Goal: Task Accomplishment & Management: Manage account settings

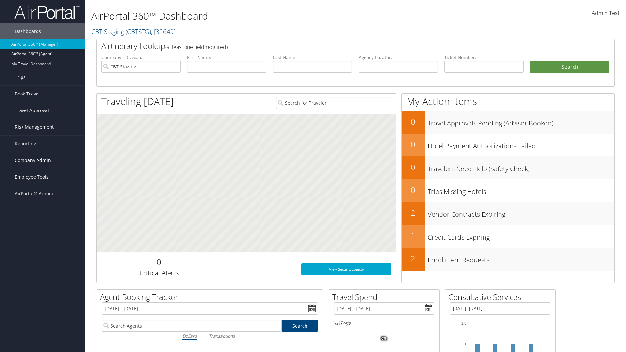
click at [42, 160] on span "Company Admin" at bounding box center [33, 160] width 36 height 16
click at [42, 193] on link "People" at bounding box center [42, 193] width 85 height 10
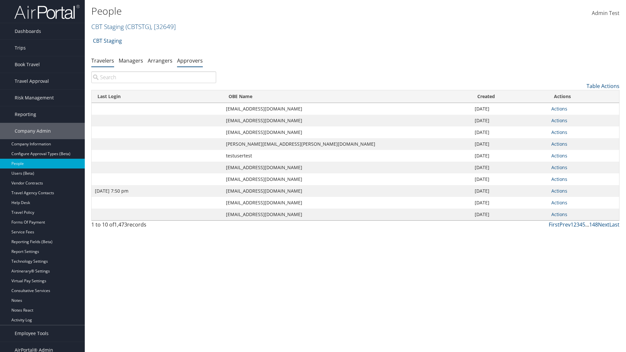
click at [190, 60] on link "Approvers" at bounding box center [190, 60] width 26 height 7
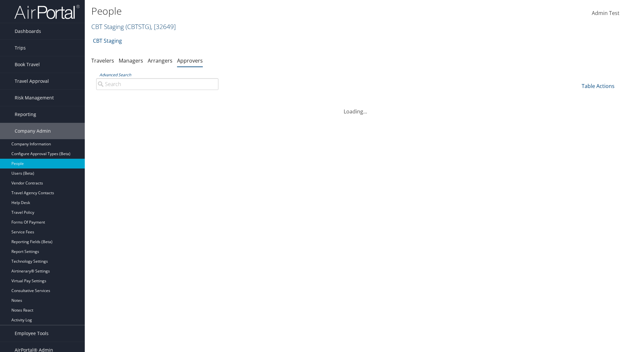
click at [108, 26] on link "CBT Staging ( CBTSTG ) , [ 32649 ]" at bounding box center [133, 26] width 84 height 9
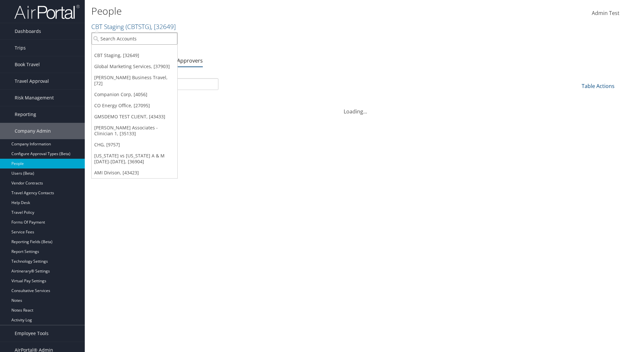
click at [134, 38] on input "search" at bounding box center [135, 39] width 86 height 12
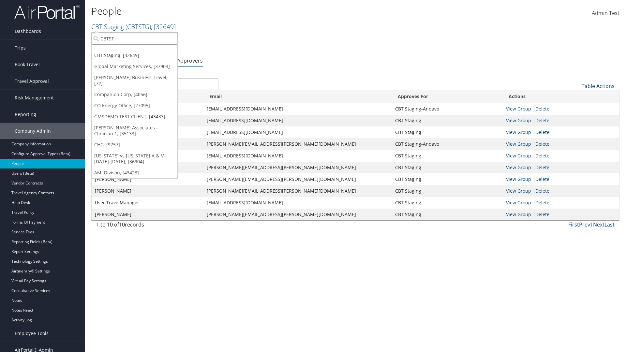
type input "CBTSTG"
click at [134, 51] on div "CBT Staging (CBTSTG), [32649]" at bounding box center [134, 51] width 93 height 6
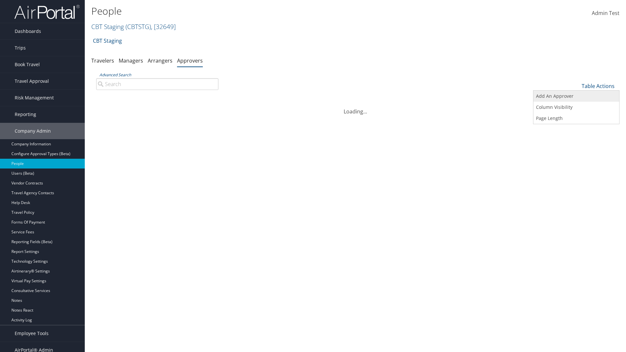
click at [576, 96] on link "Add An Approver" at bounding box center [576, 96] width 86 height 11
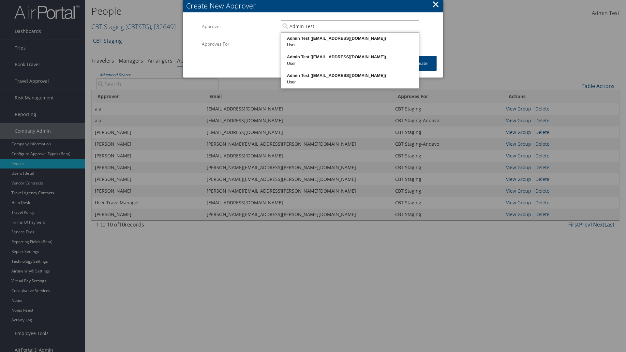
click at [350, 38] on div "Admin Test (admin.test@cbtravel.dev)" at bounding box center [350, 38] width 136 height 7
type input "Admin Test"
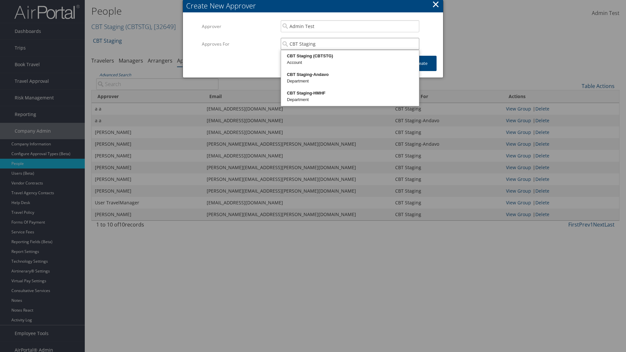
click at [350, 56] on div "CBT Staging (CBTSTG)" at bounding box center [350, 56] width 136 height 7
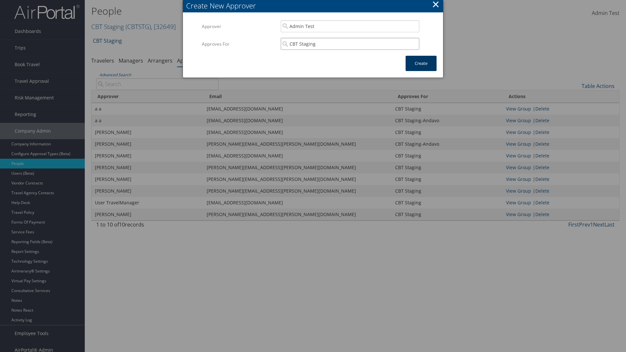
type input "CBT Staging"
click at [421, 63] on button "Create" at bounding box center [420, 63] width 31 height 15
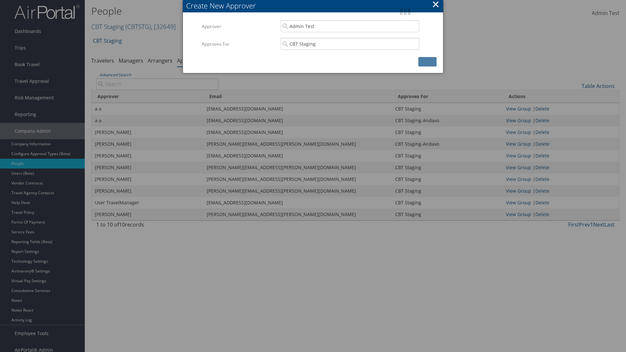
scroll to position [7, 0]
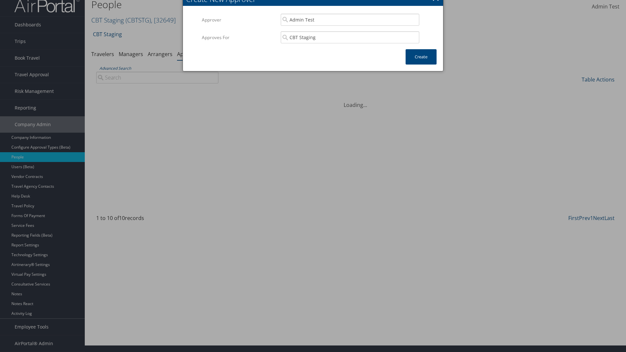
click at [157, 77] on input "Advanced Search" at bounding box center [157, 78] width 122 height 12
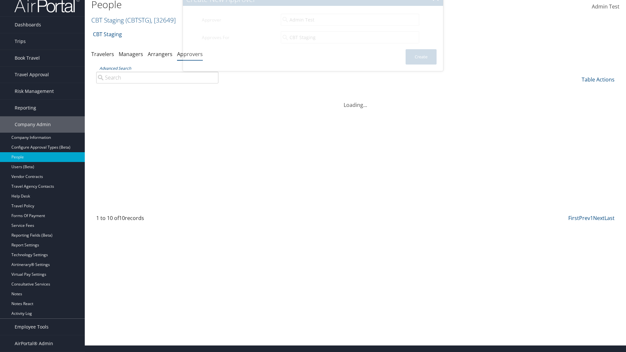
type input "Admin"
